Goal: Information Seeking & Learning: Learn about a topic

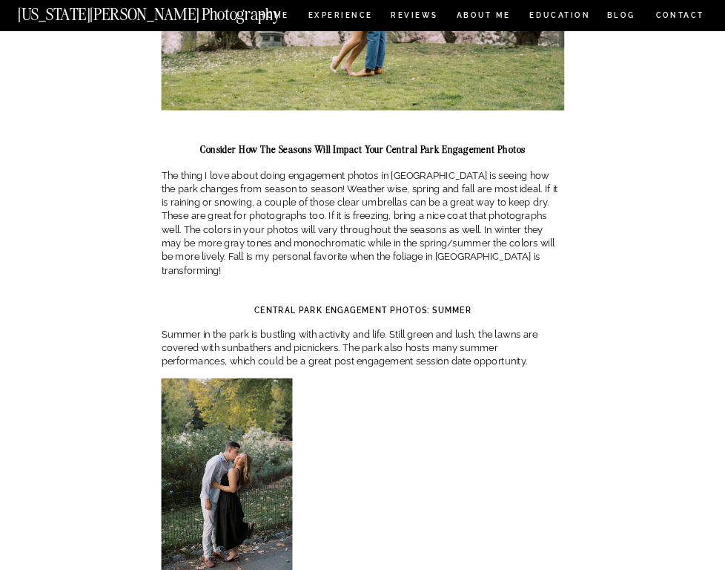
scroll to position [2517, 0]
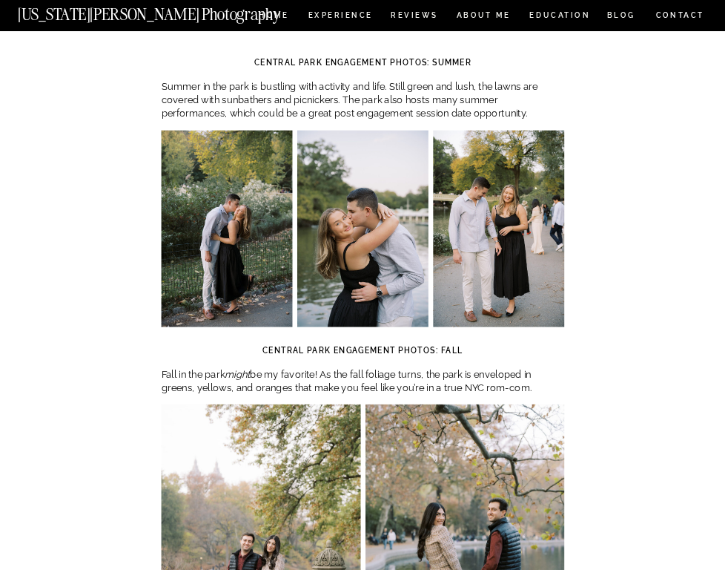
click at [538, 227] on img at bounding box center [498, 228] width 131 height 197
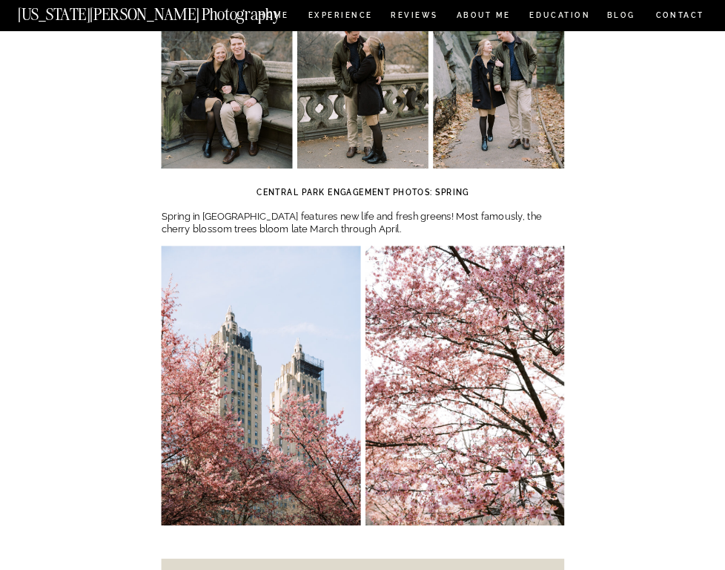
scroll to position [3629, 0]
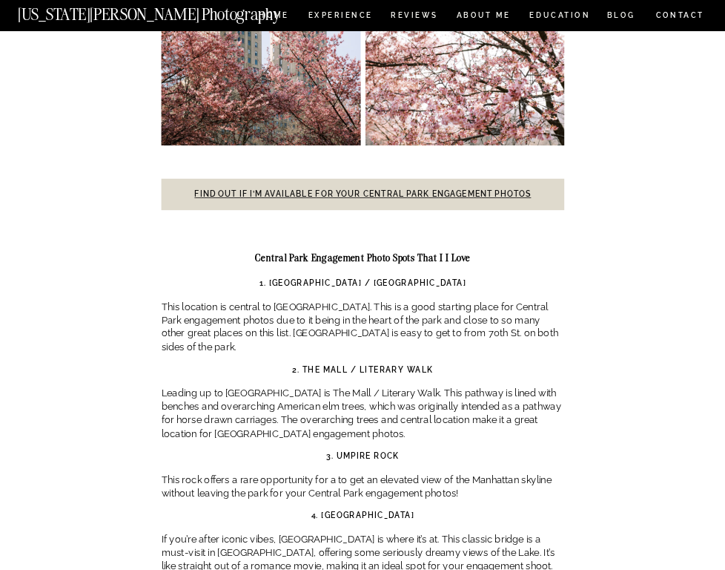
scroll to position [3852, 0]
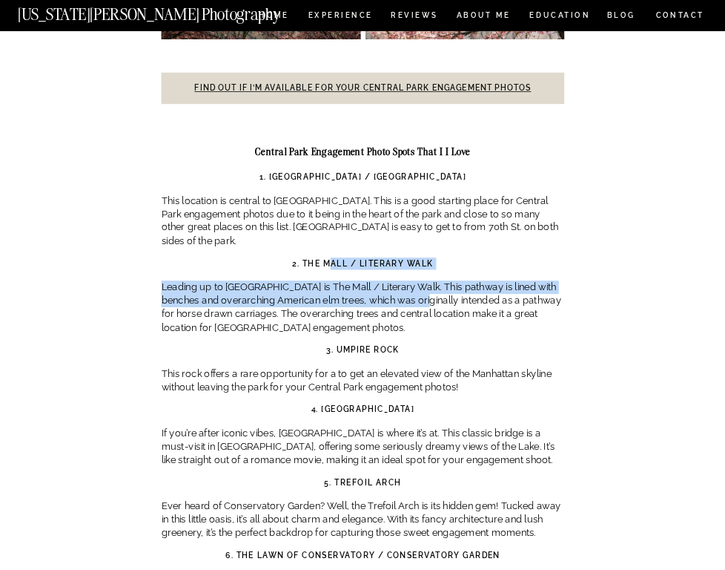
drag, startPoint x: 329, startPoint y: 202, endPoint x: 498, endPoint y: 249, distance: 175.5
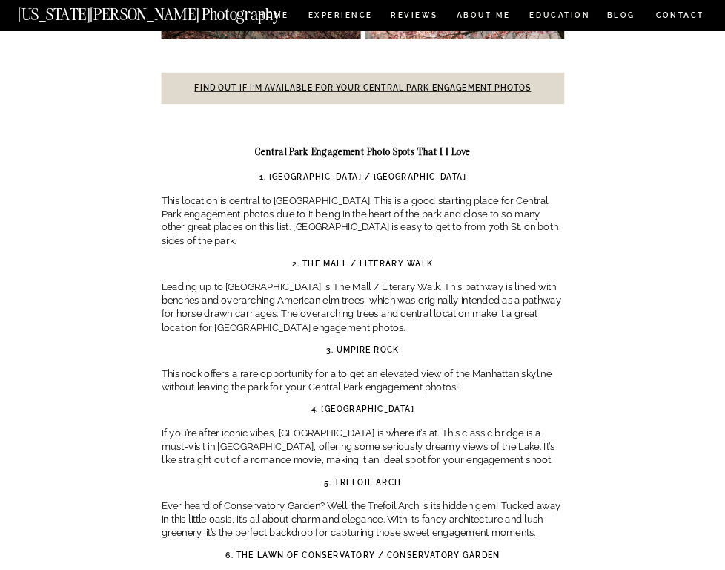
click at [498, 280] on p "Leading up to [GEOGRAPHIC_DATA] is The Mall / Literary Walk. This pathway is li…" at bounding box center [363, 307] width 403 height 54
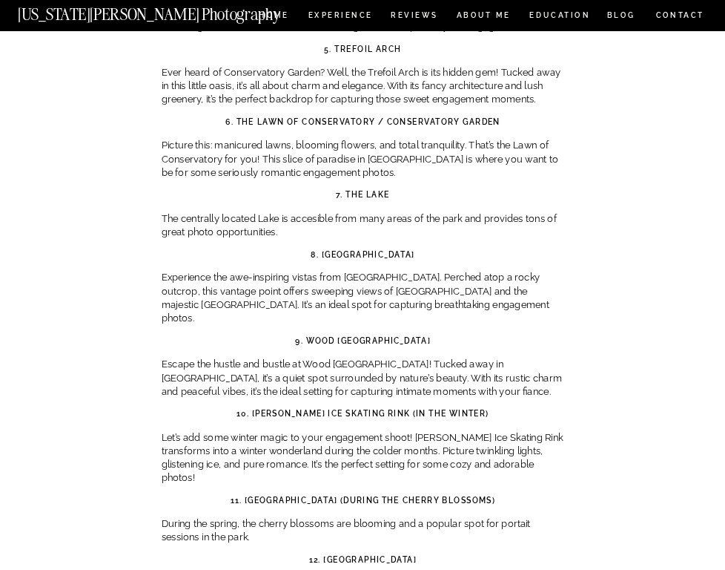
scroll to position [4297, 0]
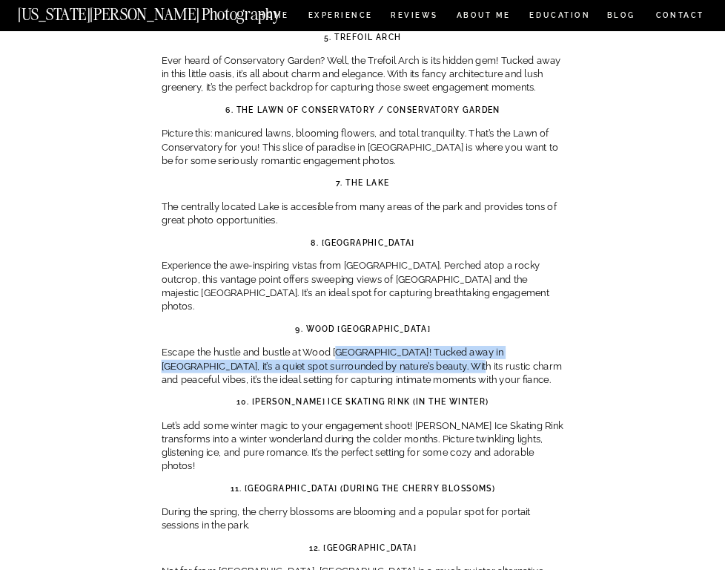
drag, startPoint x: 340, startPoint y: 263, endPoint x: 435, endPoint y: 317, distance: 109.7
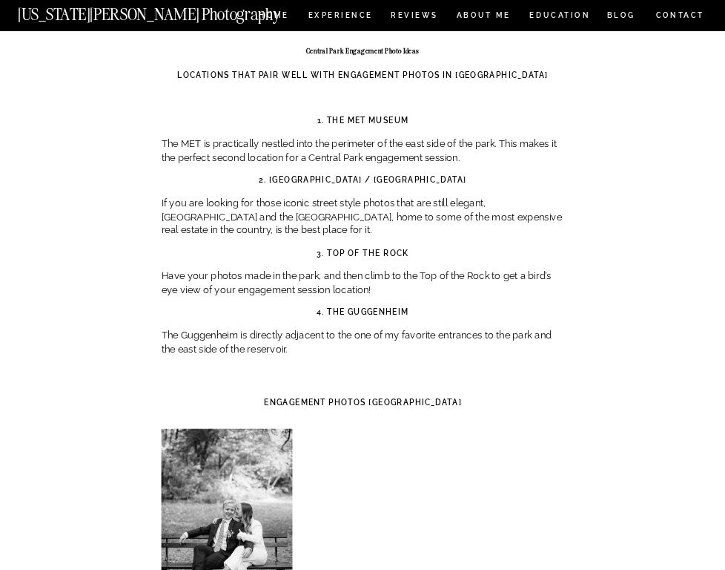
scroll to position [5706, 0]
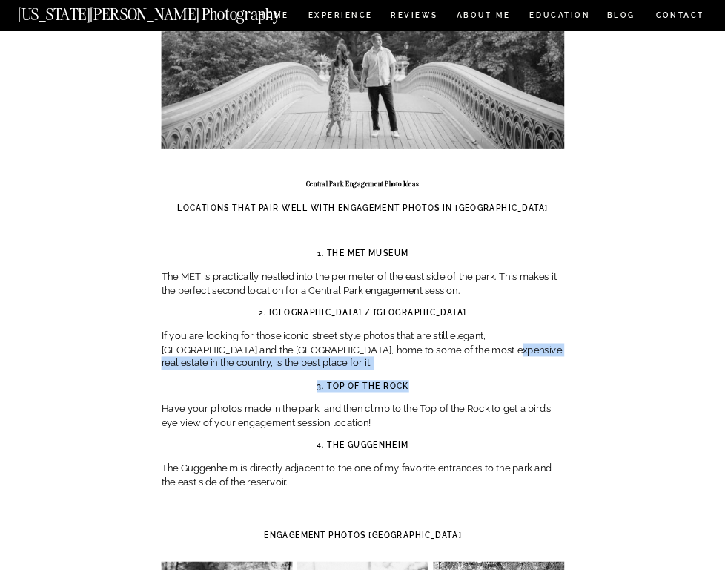
drag, startPoint x: 438, startPoint y: 292, endPoint x: 454, endPoint y: 303, distance: 19.8
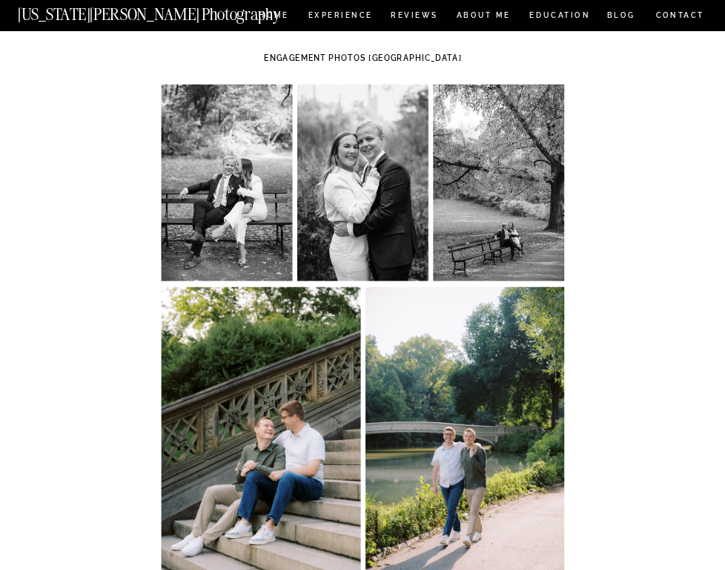
scroll to position [6596, 0]
